Goal: Book appointment/travel/reservation

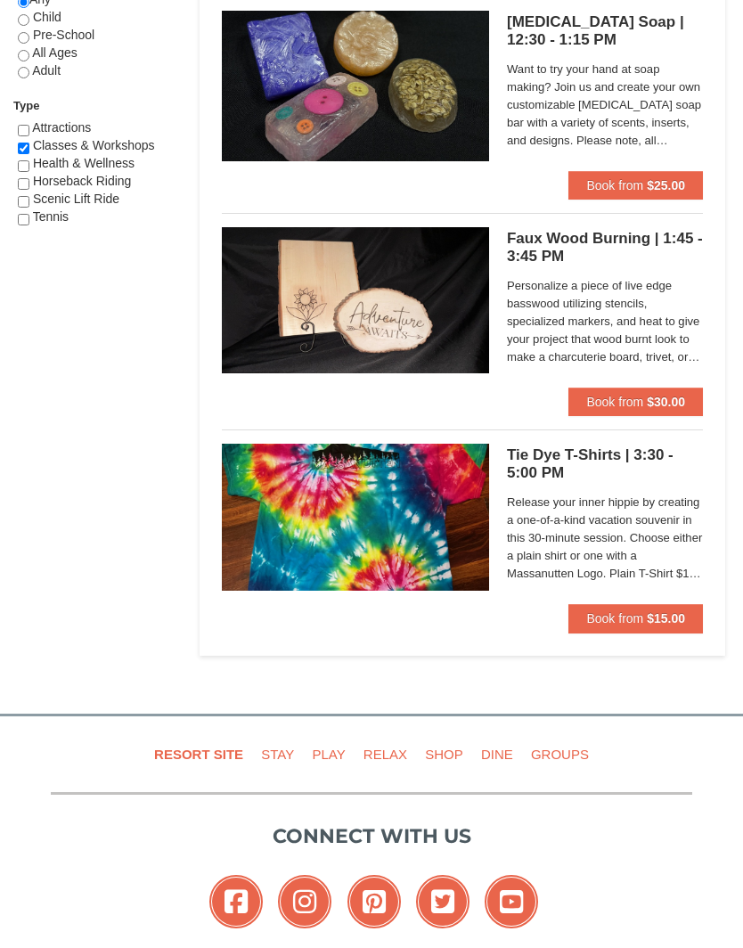
scroll to position [1064, 0]
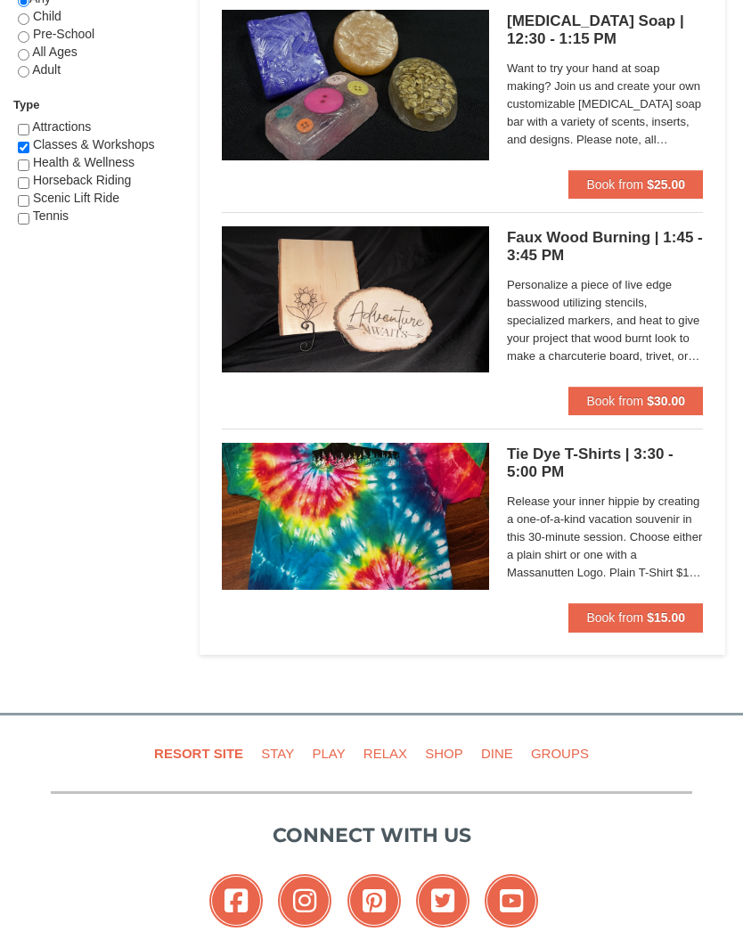
click at [617, 529] on span "Release your inner hippie by creating a one-of-a-kind vacation souvenir in this…" at bounding box center [605, 538] width 196 height 89
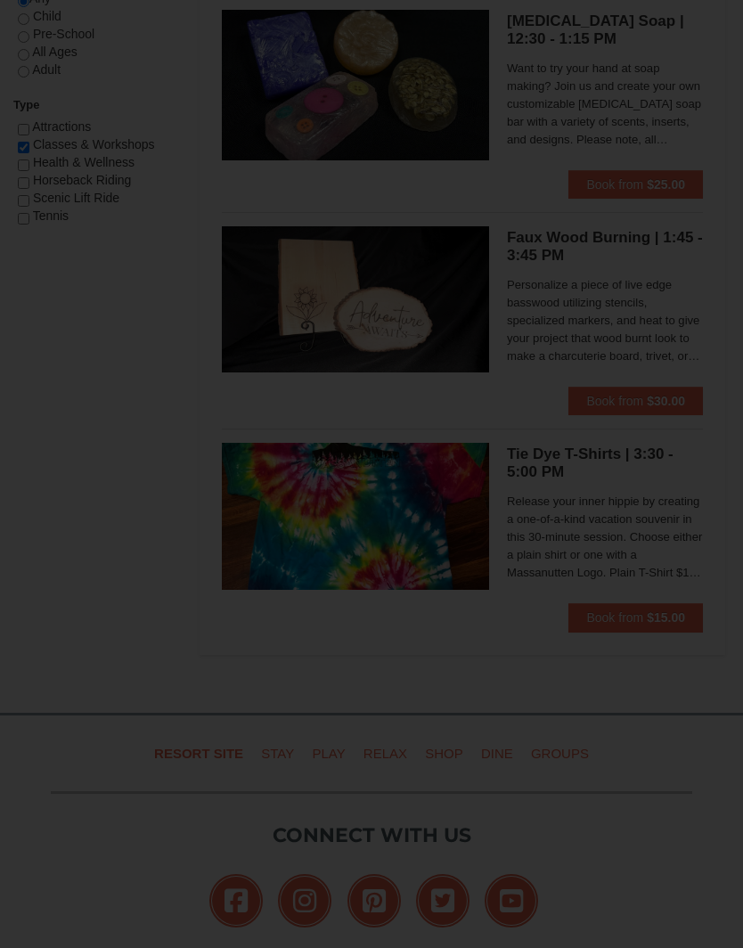
scroll to position [1065, 0]
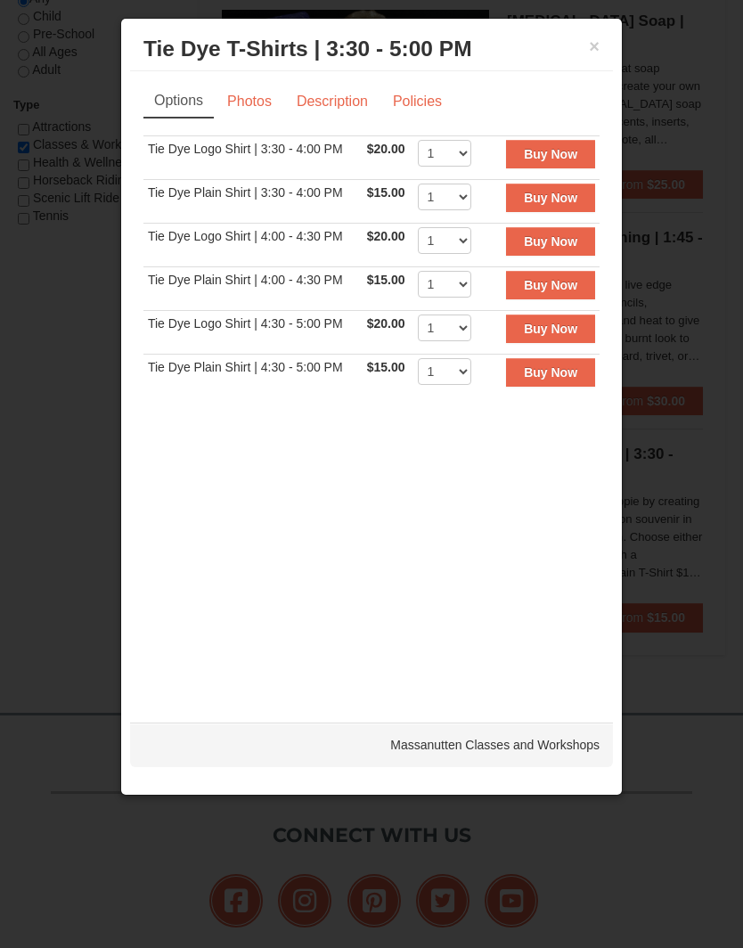
click at [594, 37] on button "×" at bounding box center [594, 46] width 11 height 18
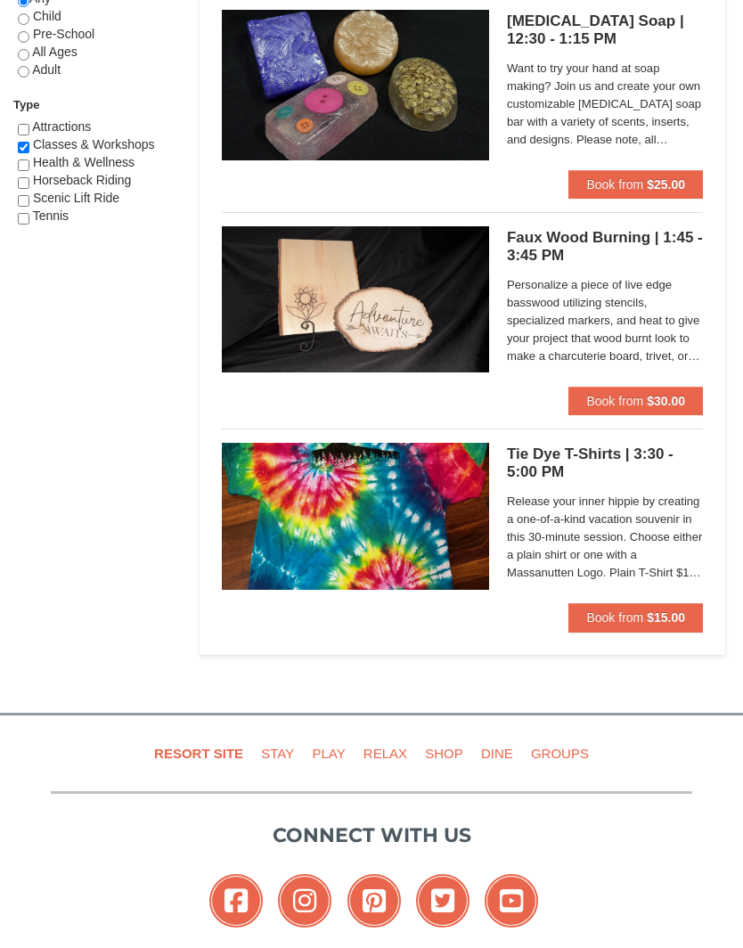
click at [608, 542] on span "Release your inner hippie by creating a one-of-a-kind vacation souvenir in this…" at bounding box center [605, 537] width 196 height 89
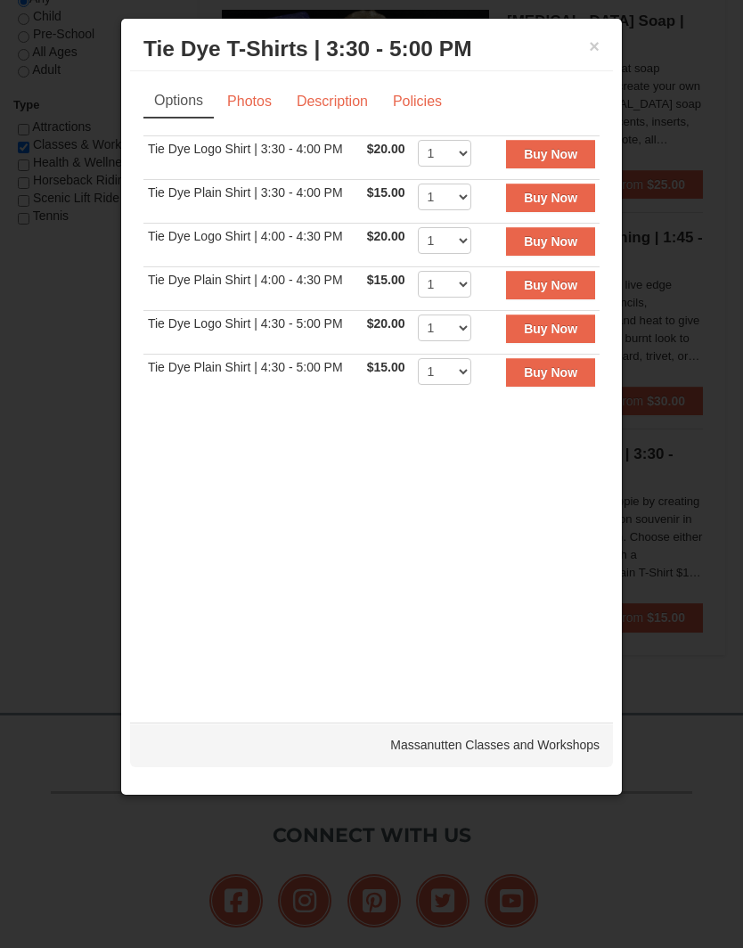
click at [595, 51] on button "×" at bounding box center [594, 46] width 11 height 18
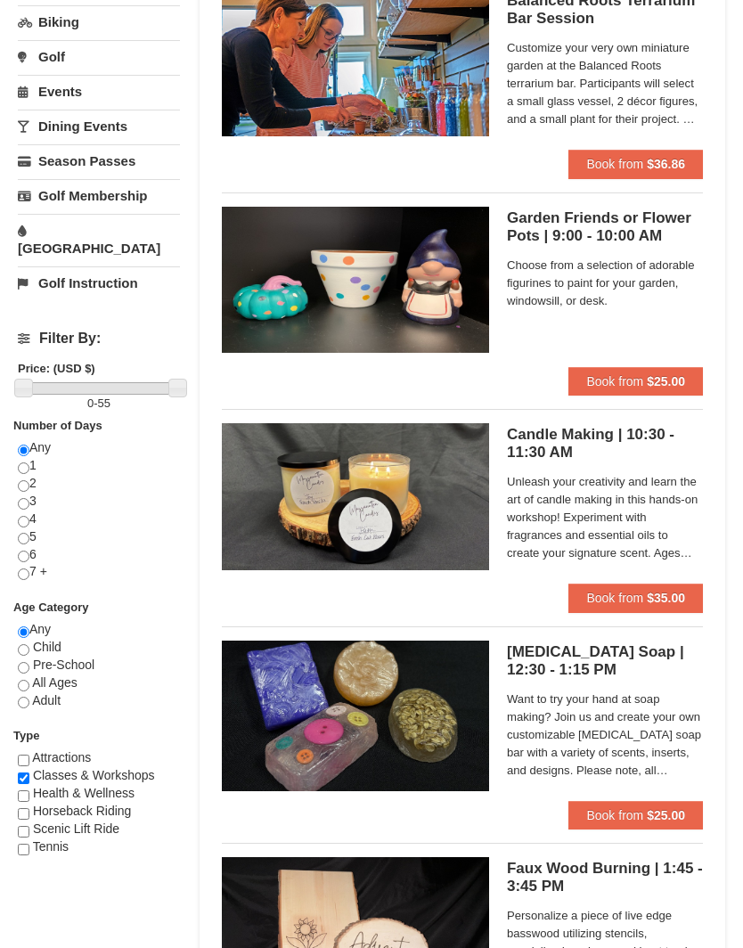
scroll to position [433, 0]
click at [611, 513] on span "Unleash your creativity and learn the art of candle making in this hands-on wor…" at bounding box center [605, 518] width 196 height 89
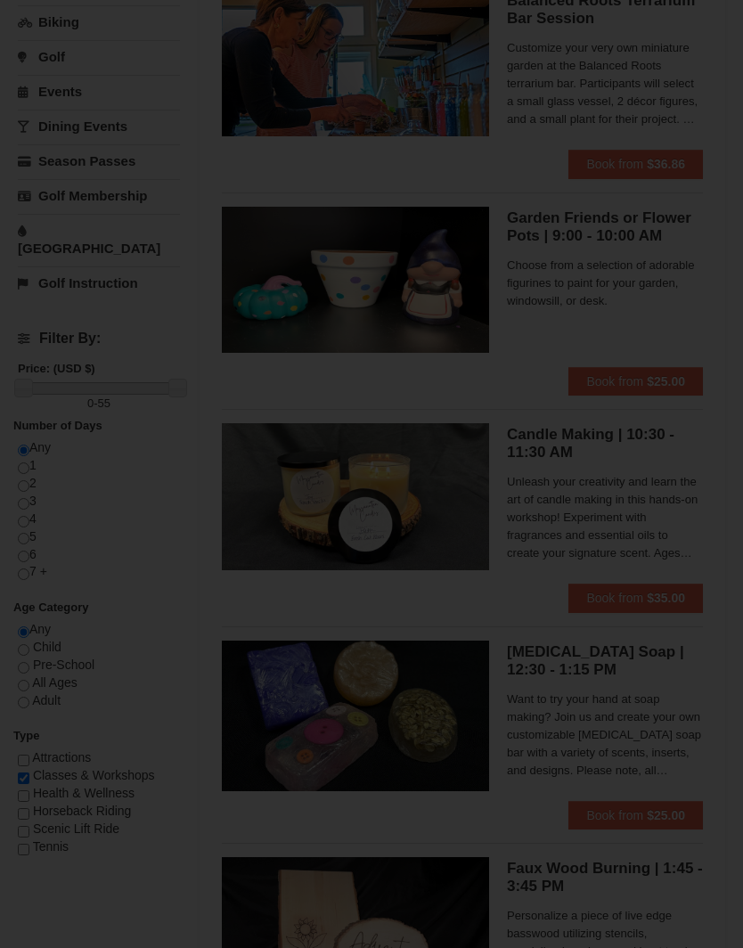
scroll to position [434, 0]
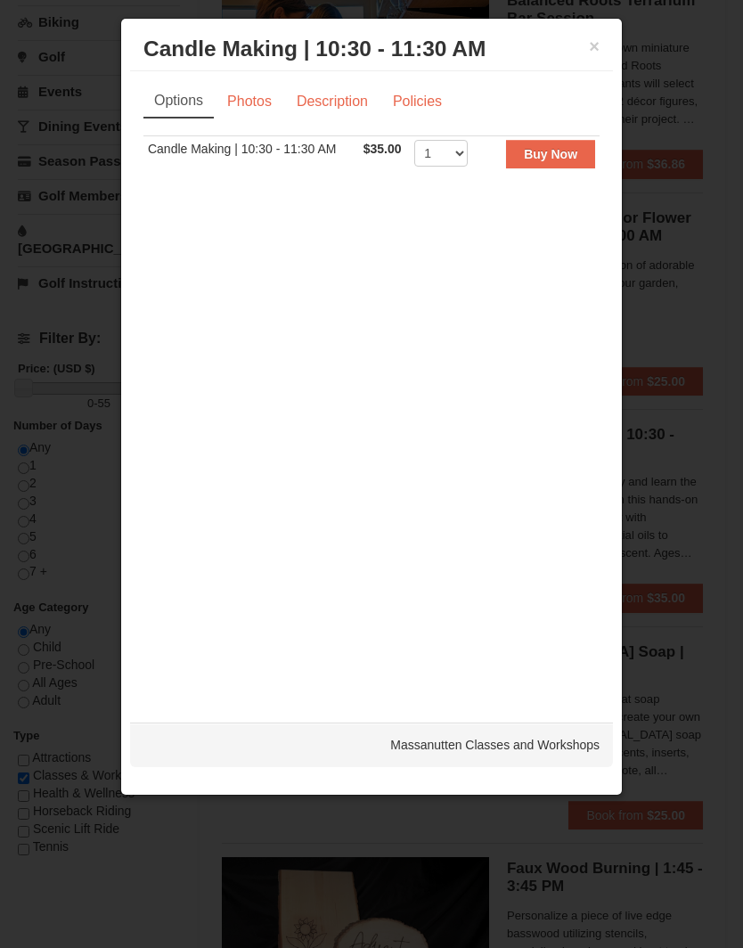
click at [598, 42] on button "×" at bounding box center [594, 46] width 11 height 18
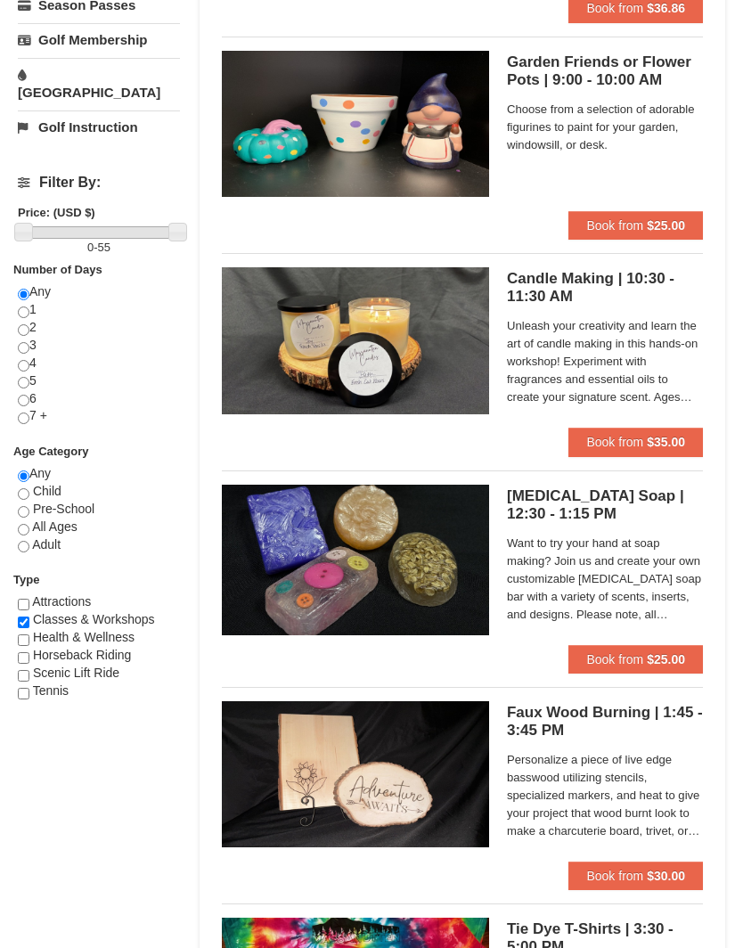
scroll to position [590, 0]
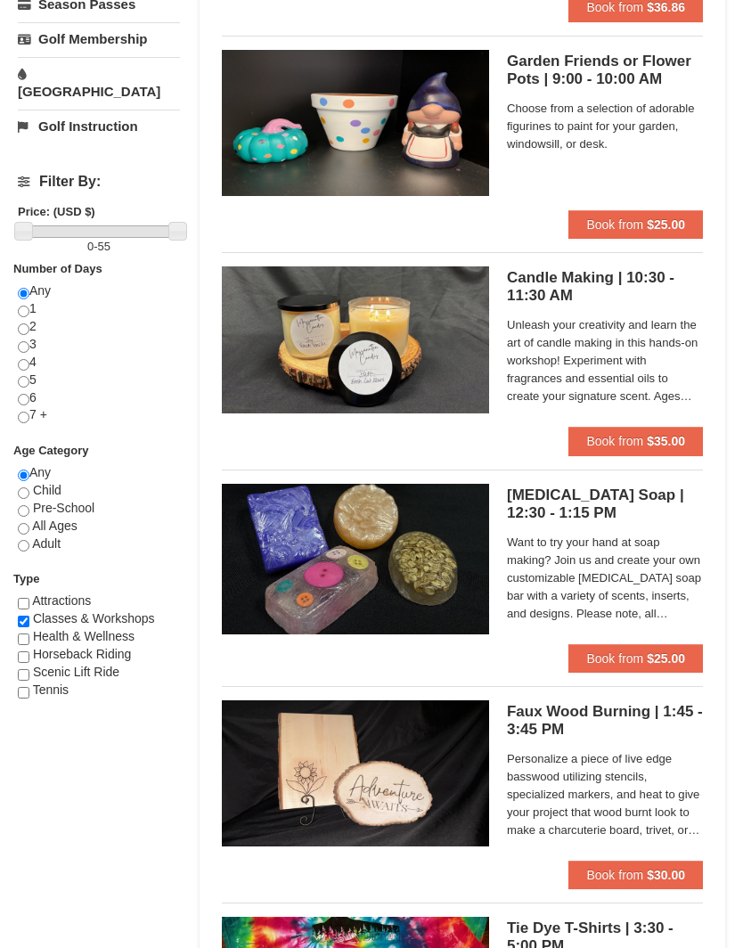
click at [29, 670] on input "checkbox" at bounding box center [24, 676] width 12 height 12
checkbox input "true"
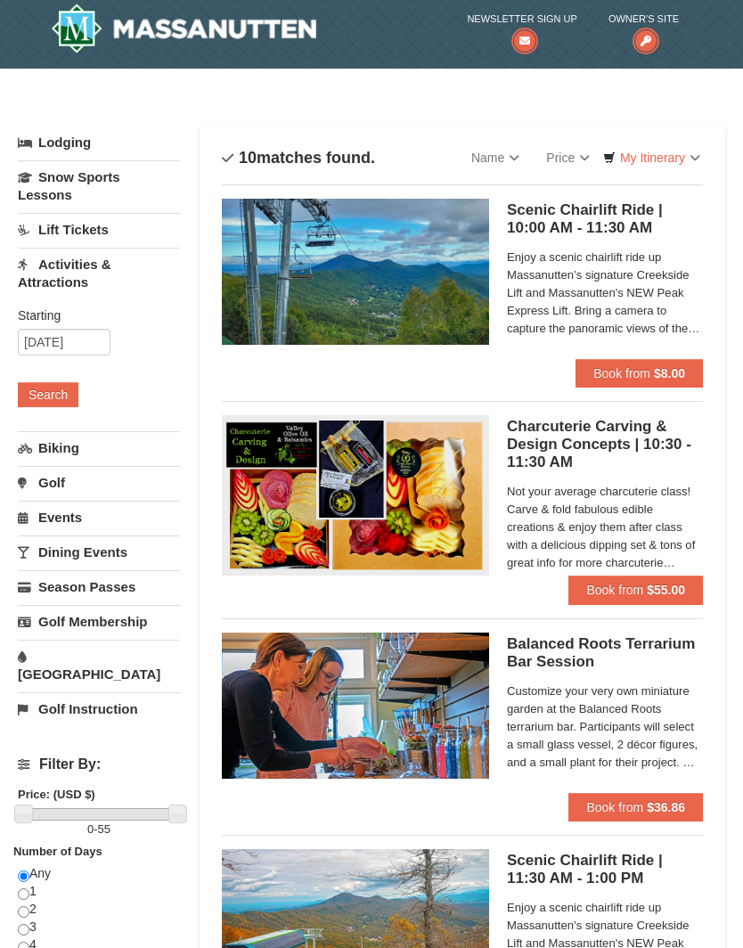
scroll to position [0, 0]
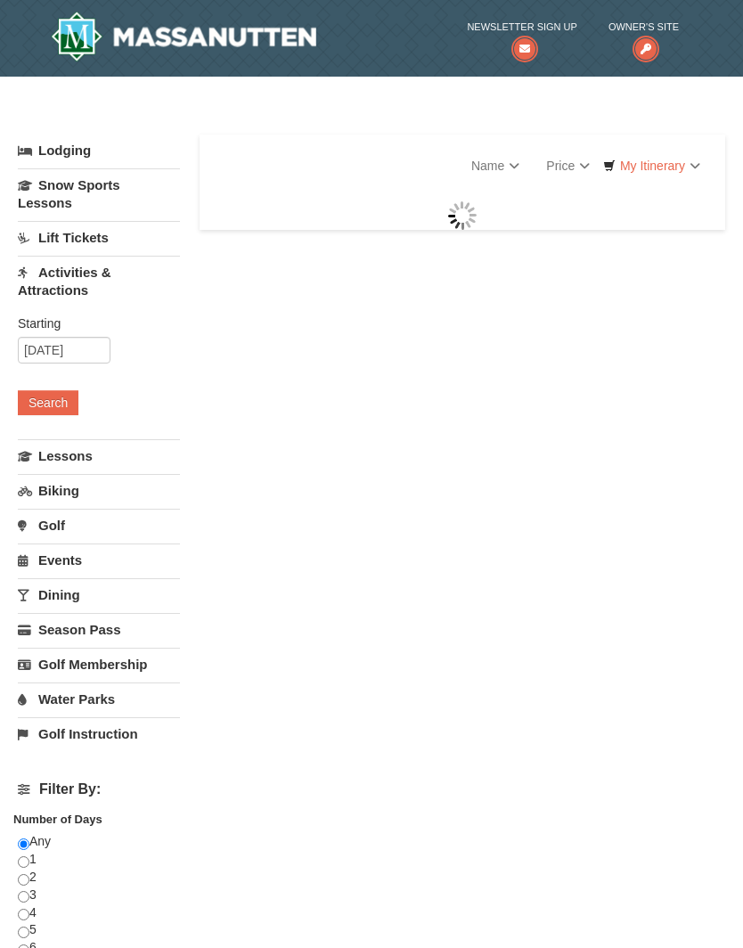
select select "10"
